Goal: Information Seeking & Learning: Learn about a topic

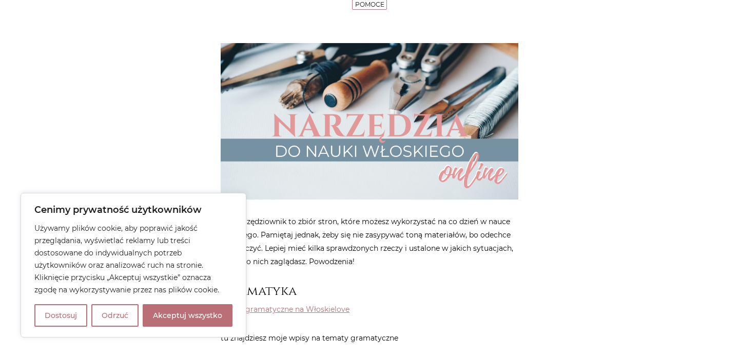
scroll to position [226, 0]
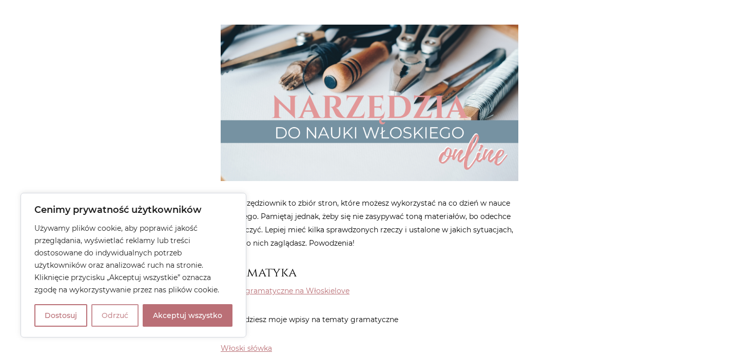
click at [102, 319] on button "Odrzuć" at bounding box center [114, 315] width 47 height 23
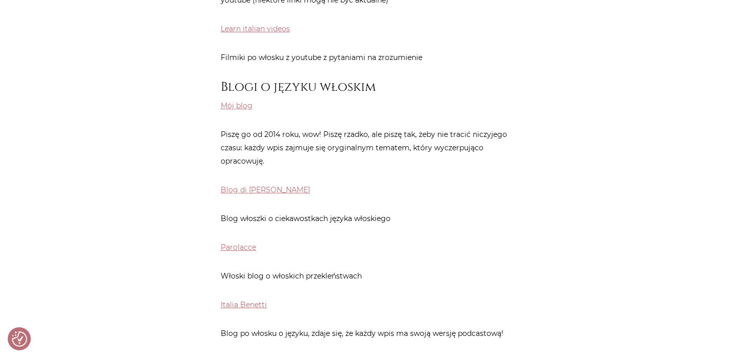
scroll to position [386, 0]
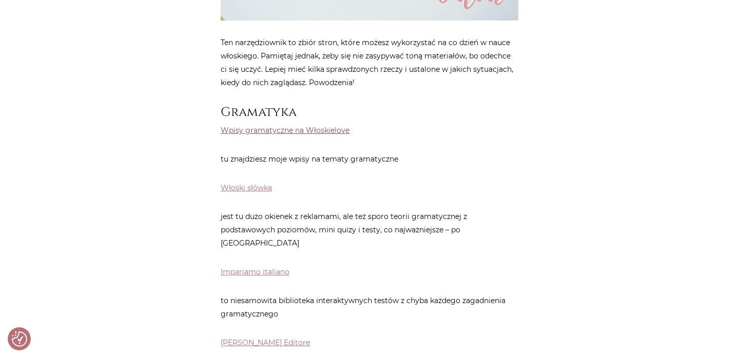
click at [333, 130] on link "Wpisy gramatyczne na Włoskielove" at bounding box center [285, 130] width 129 height 9
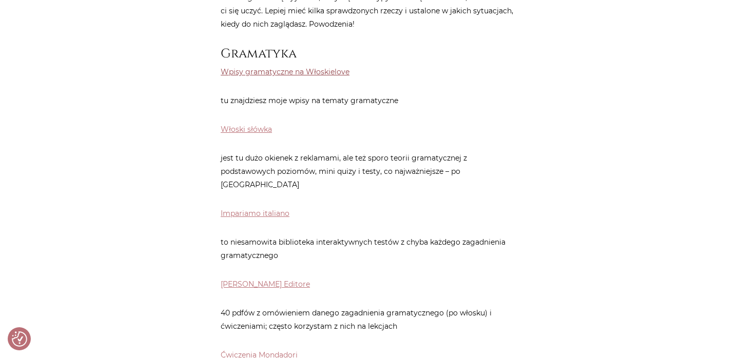
scroll to position [448, 0]
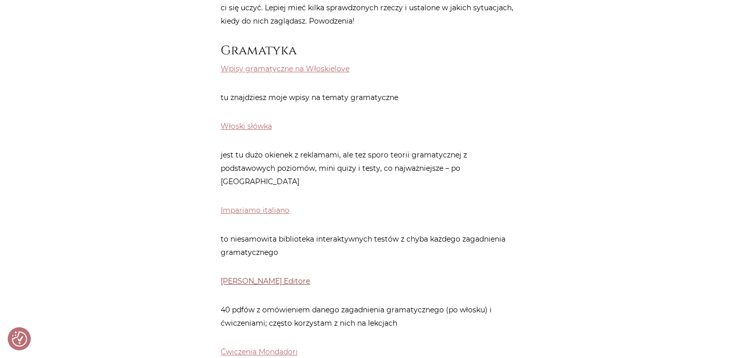
click at [259, 276] on link "Loescher Editore" at bounding box center [265, 280] width 89 height 9
click at [268, 347] on link "Ćwiczenia Mondadori" at bounding box center [259, 351] width 77 height 9
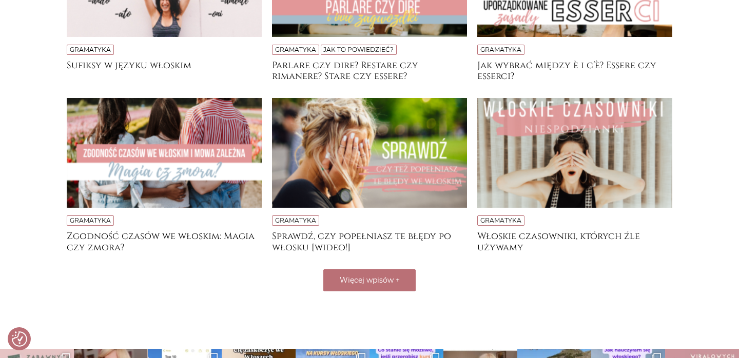
scroll to position [286, 0]
